Goal: Information Seeking & Learning: Learn about a topic

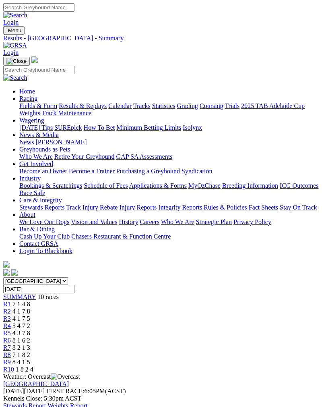
click at [56, 108] on link "Fields & Form" at bounding box center [38, 105] width 38 height 7
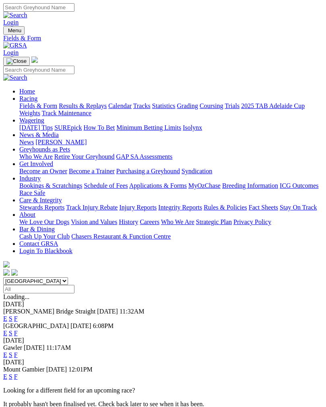
click at [18, 315] on link "F" at bounding box center [16, 318] width 4 height 7
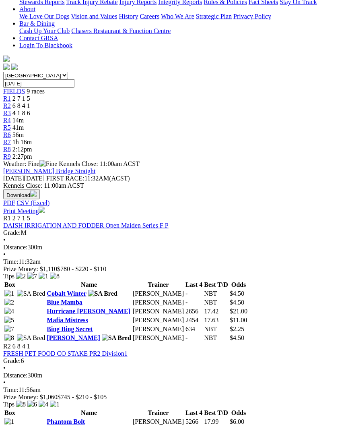
scroll to position [206, 0]
